Goal: Task Accomplishment & Management: Manage account settings

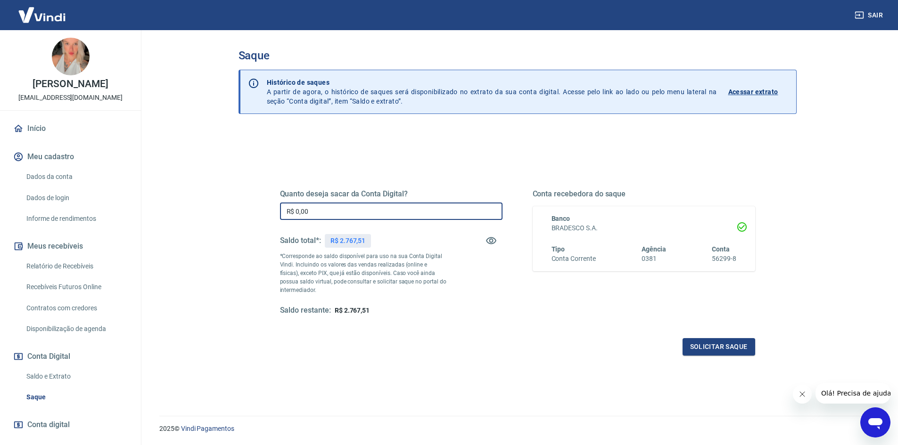
click at [342, 207] on input "R$ 0,00" at bounding box center [391, 211] width 222 height 17
type input "R$ 2.767,51"
click at [689, 342] on button "Solicitar saque" at bounding box center [718, 346] width 73 height 17
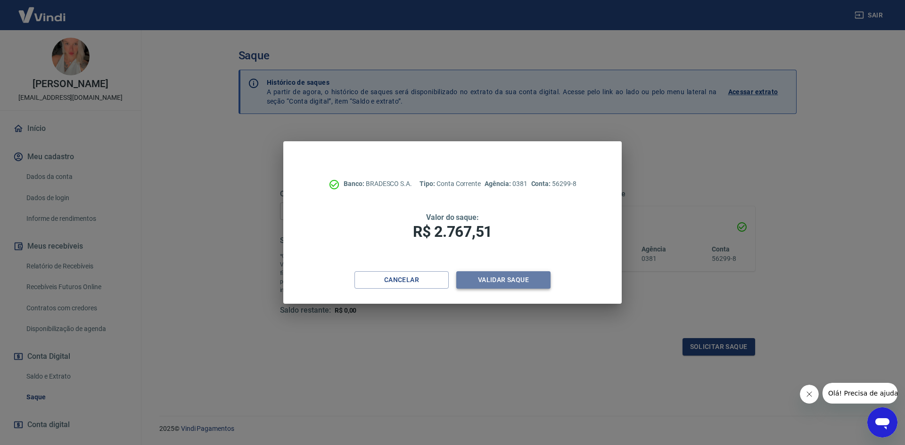
click at [518, 283] on button "Validar saque" at bounding box center [503, 279] width 94 height 17
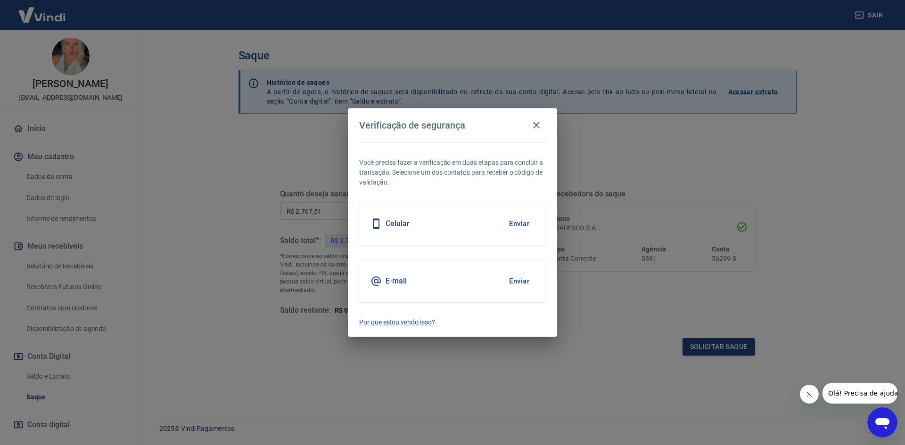
click at [516, 287] on button "Enviar" at bounding box center [519, 281] width 31 height 20
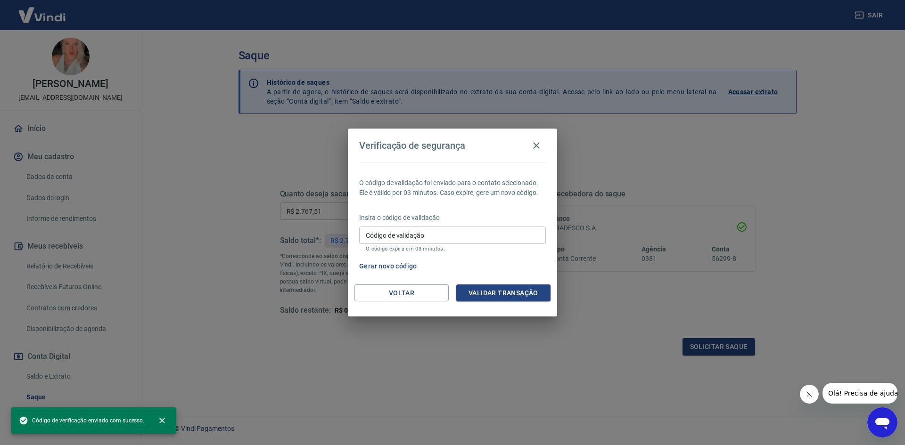
click at [450, 241] on input "Código de validação" at bounding box center [452, 235] width 187 height 17
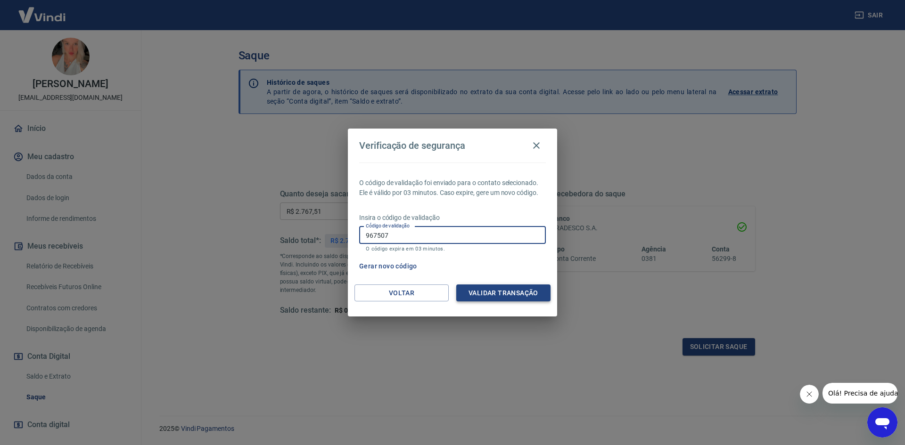
type input "967507"
click at [516, 288] on button "Validar transação" at bounding box center [503, 293] width 94 height 17
